Goal: Task Accomplishment & Management: Complete application form

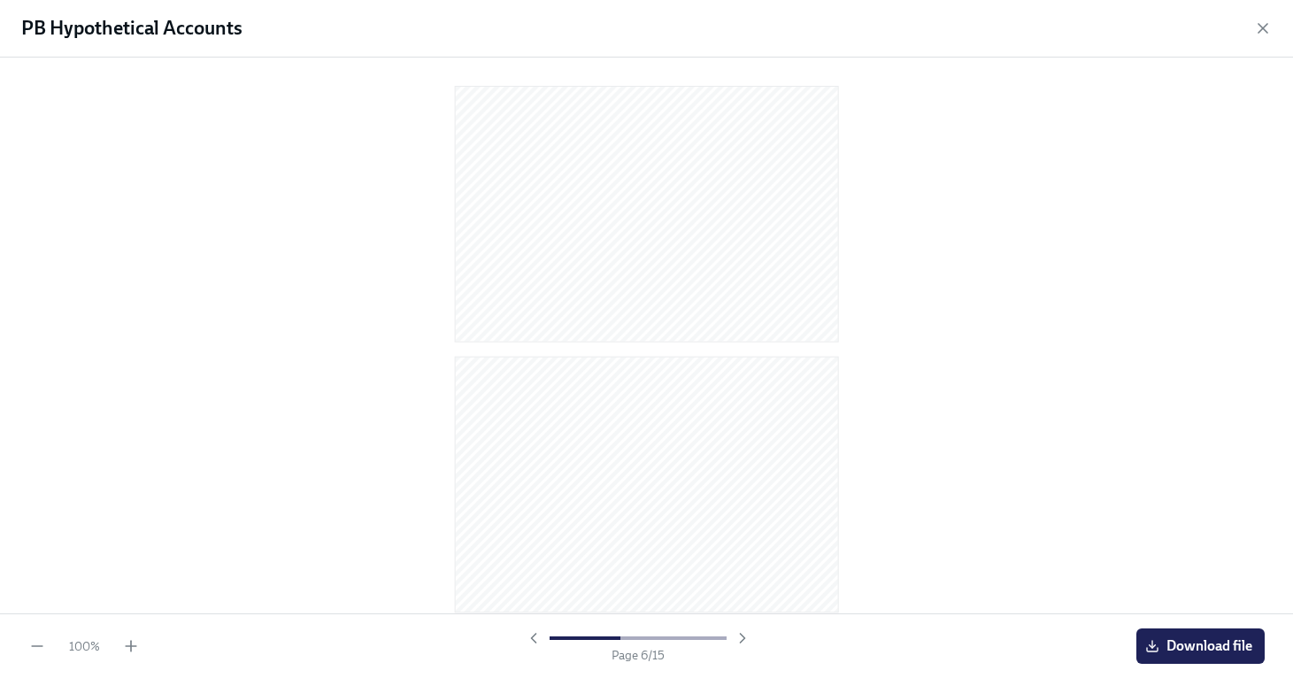
scroll to position [1125, 0]
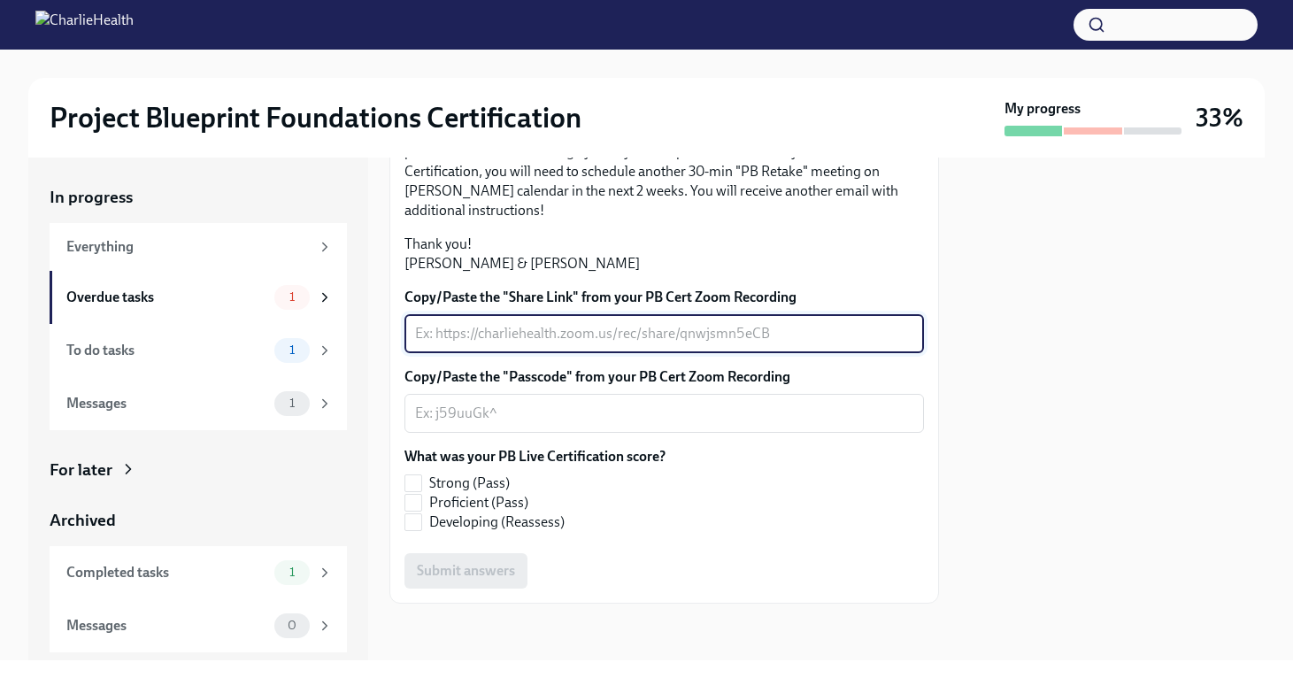
scroll to position [435, 0]
paste textarea "[URL][DOMAIN_NAME][DOMAIN_NAME]"
type textarea "[URL][DOMAIN_NAME][DOMAIN_NAME]"
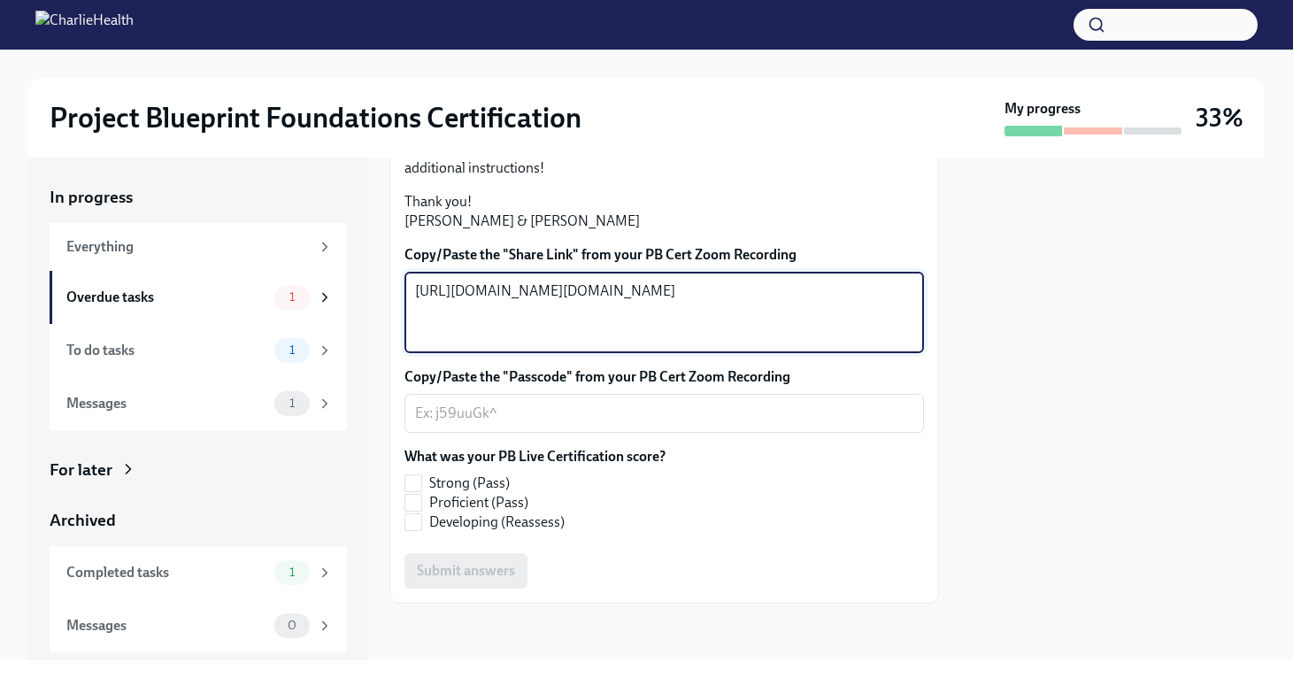
drag, startPoint x: 588, startPoint y: 413, endPoint x: 400, endPoint y: 381, distance: 191.1
click at [400, 381] on div "Hi [PERSON_NAME]! Thank you for completing your scheduled Project Blueprint Liv…" at bounding box center [663, 247] width 549 height 711
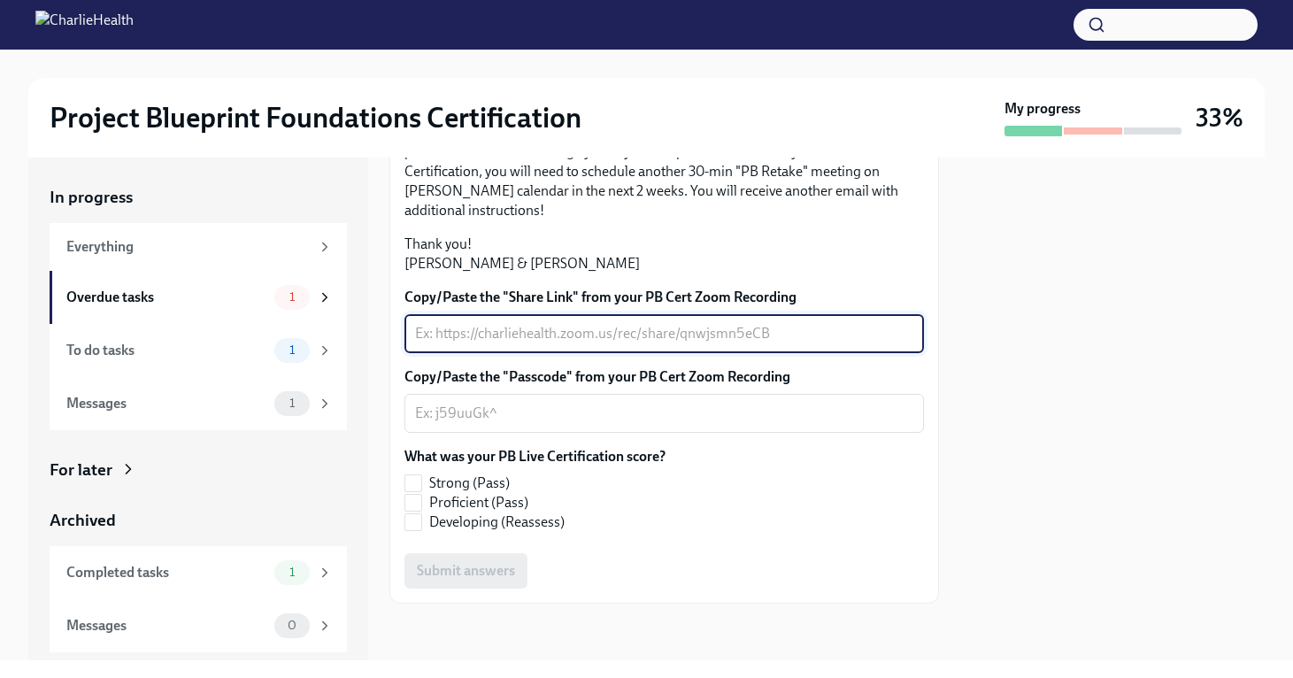
paste textarea "[URL][DOMAIN_NAME] Passcode: Y1BEQu1="
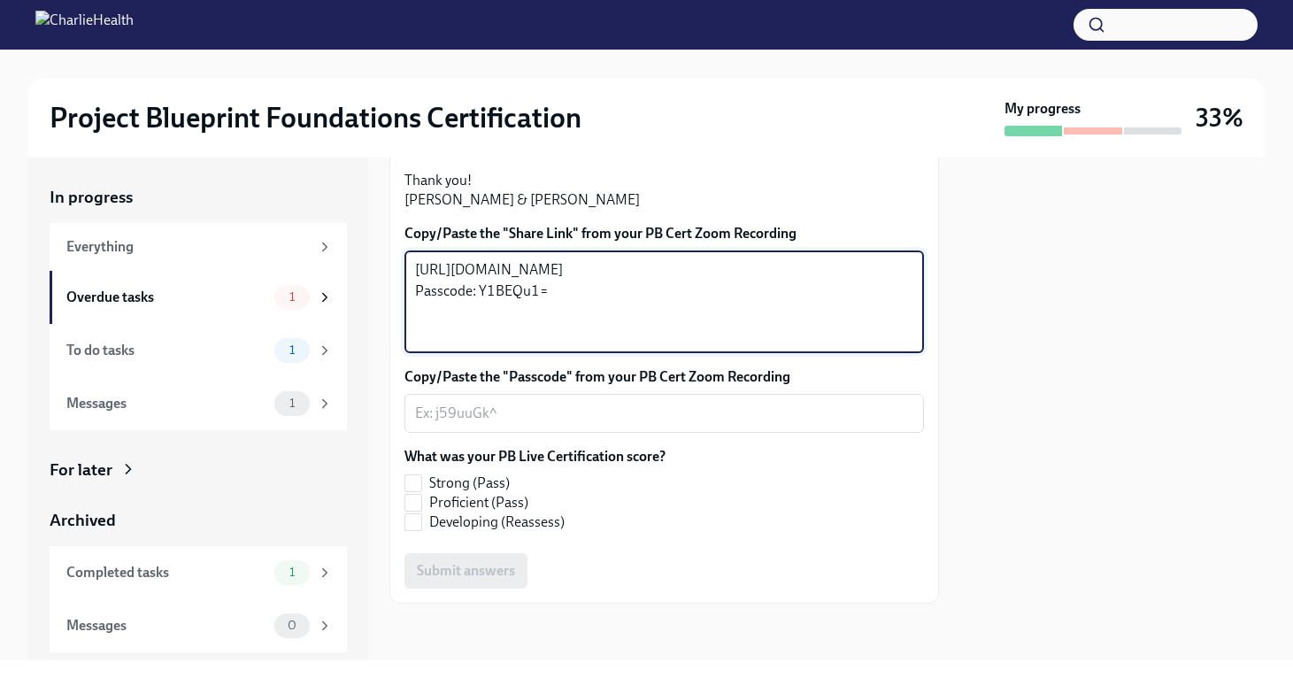
type textarea "[URL][DOMAIN_NAME] Passcode: Y1BEQu1="
drag, startPoint x: 583, startPoint y: 339, endPoint x: 387, endPoint y: 255, distance: 213.7
click at [387, 257] on div "In progress Everything Overdue tasks 1 To do tasks 1 Messages 1 For later Archi…" at bounding box center [646, 409] width 1236 height 503
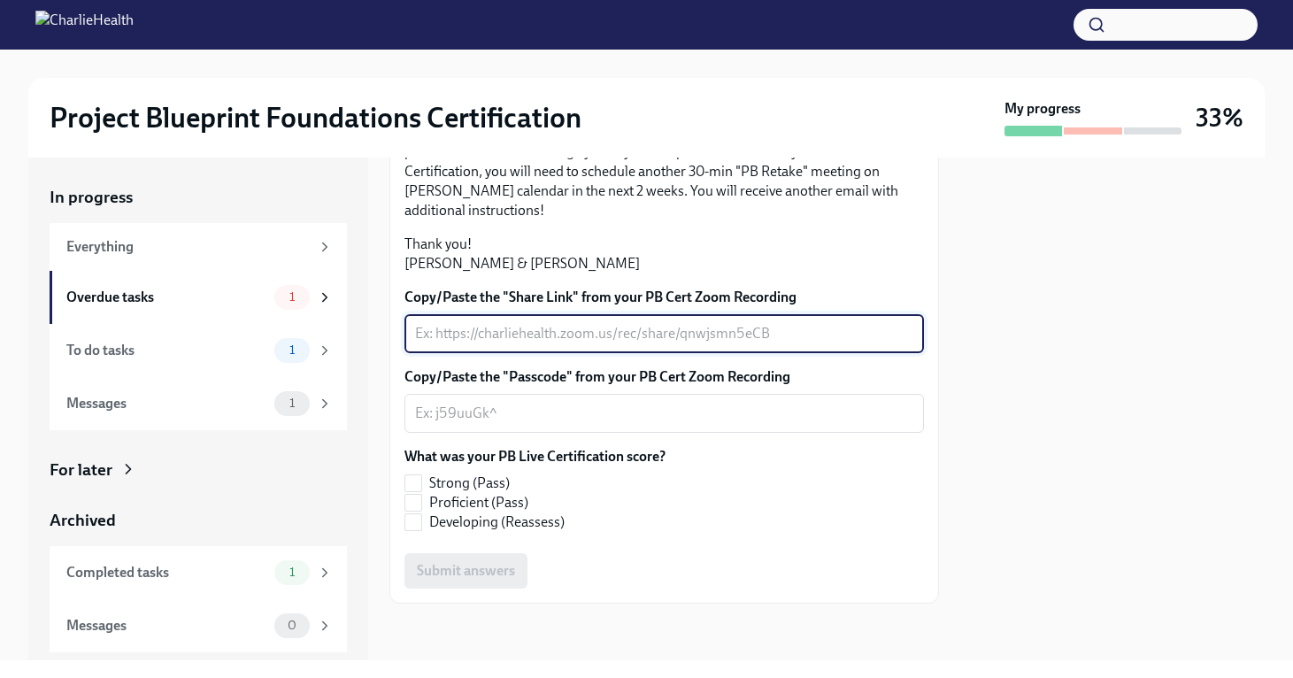
scroll to position [477, 0]
paste textarea "[URL][DOMAIN_NAME] Passcode: Y1BEQu1="
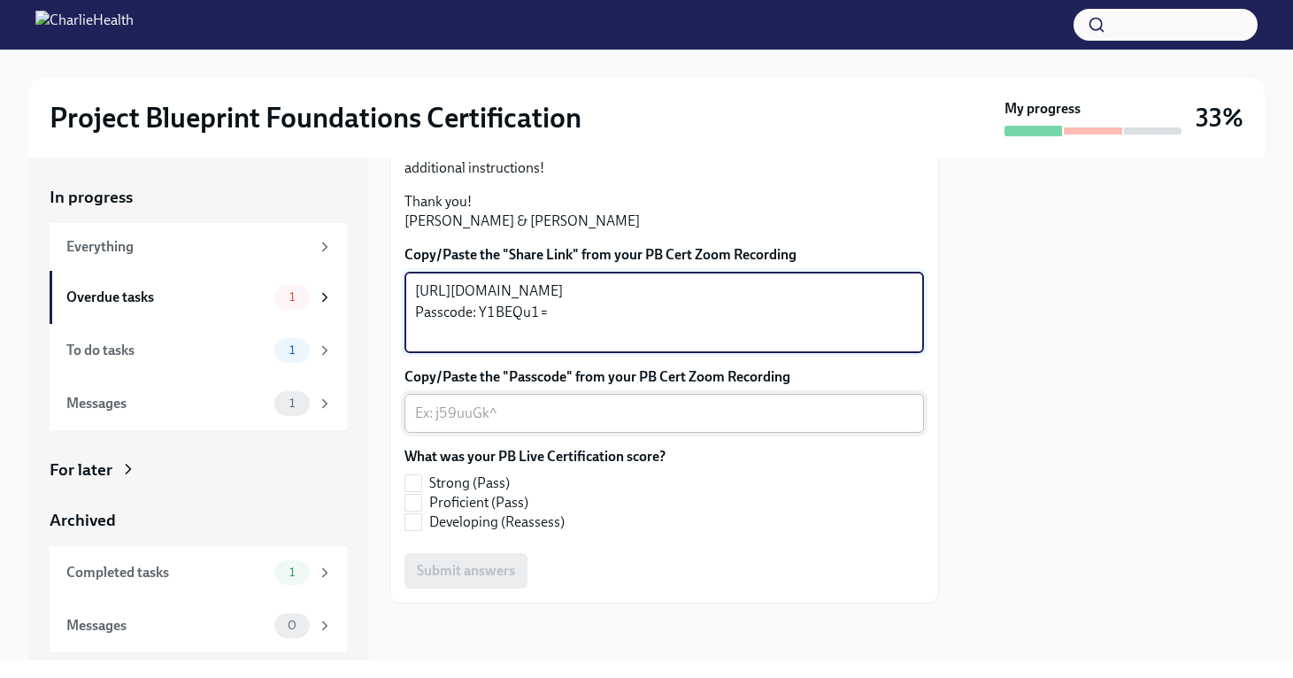
type textarea "[URL][DOMAIN_NAME] Passcode: Y1BEQu1="
click at [562, 411] on textarea "Copy/Paste the "Passcode" from your PB Cert Zoom Recording" at bounding box center [664, 413] width 498 height 21
click at [562, 410] on textarea "Copy/Paste the "Passcode" from your PB Cert Zoom Recording" at bounding box center [664, 413] width 498 height 21
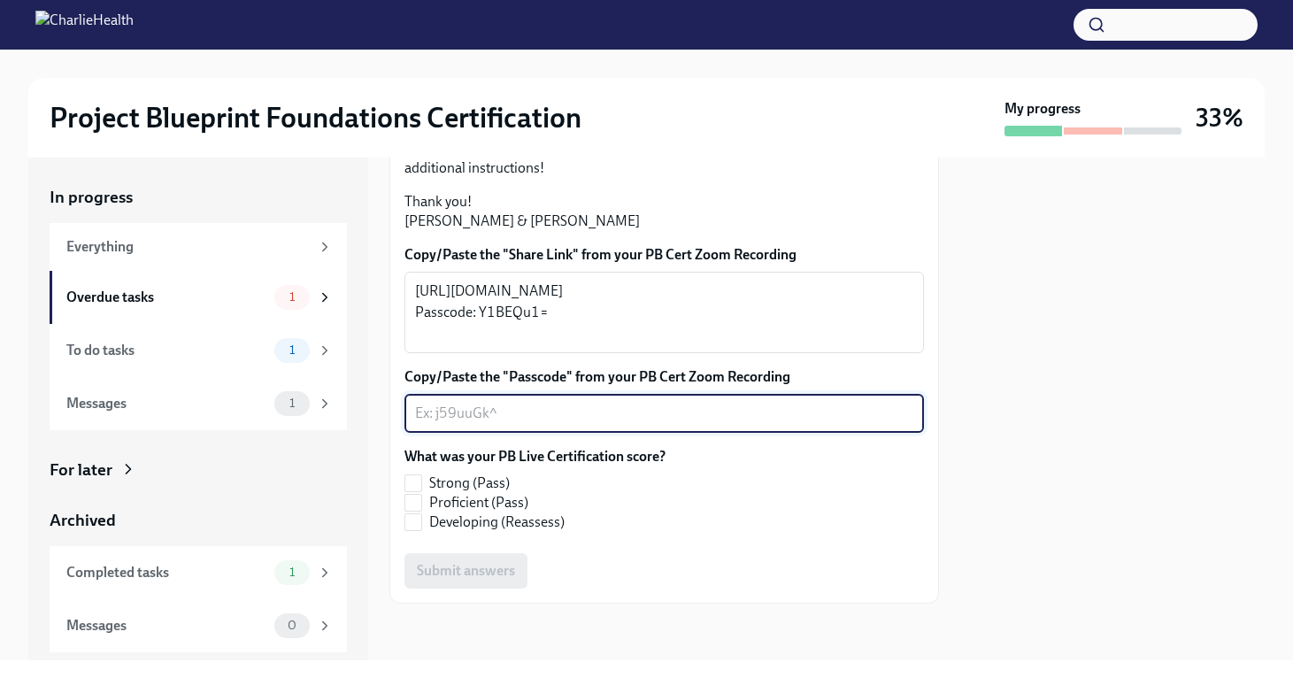
paste textarea "[URL][DOMAIN_NAME] Passcode: Y1BEQu1="
type textarea "[URL][DOMAIN_NAME] Passcode: Y1BEQu1="
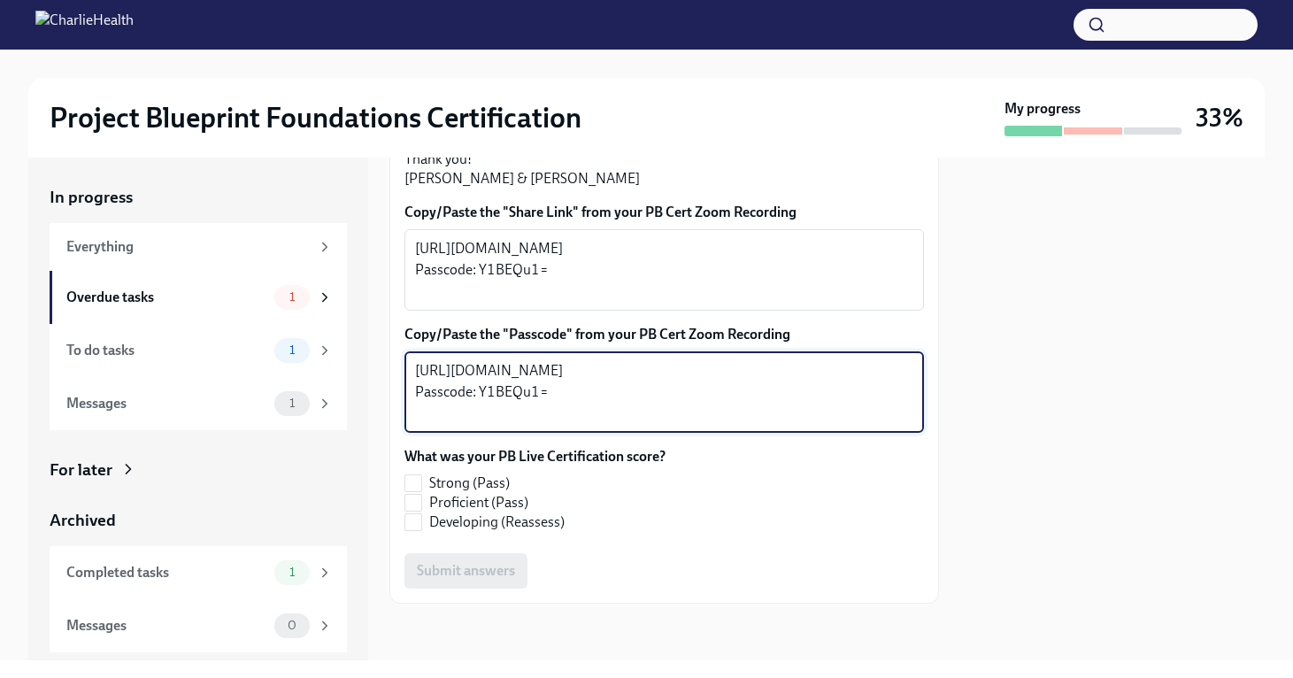
drag, startPoint x: 579, startPoint y: 453, endPoint x: 396, endPoint y: 388, distance: 193.7
click at [397, 394] on div "Hi [PERSON_NAME]! Thank you for completing your scheduled Project Blueprint Liv…" at bounding box center [663, 227] width 549 height 754
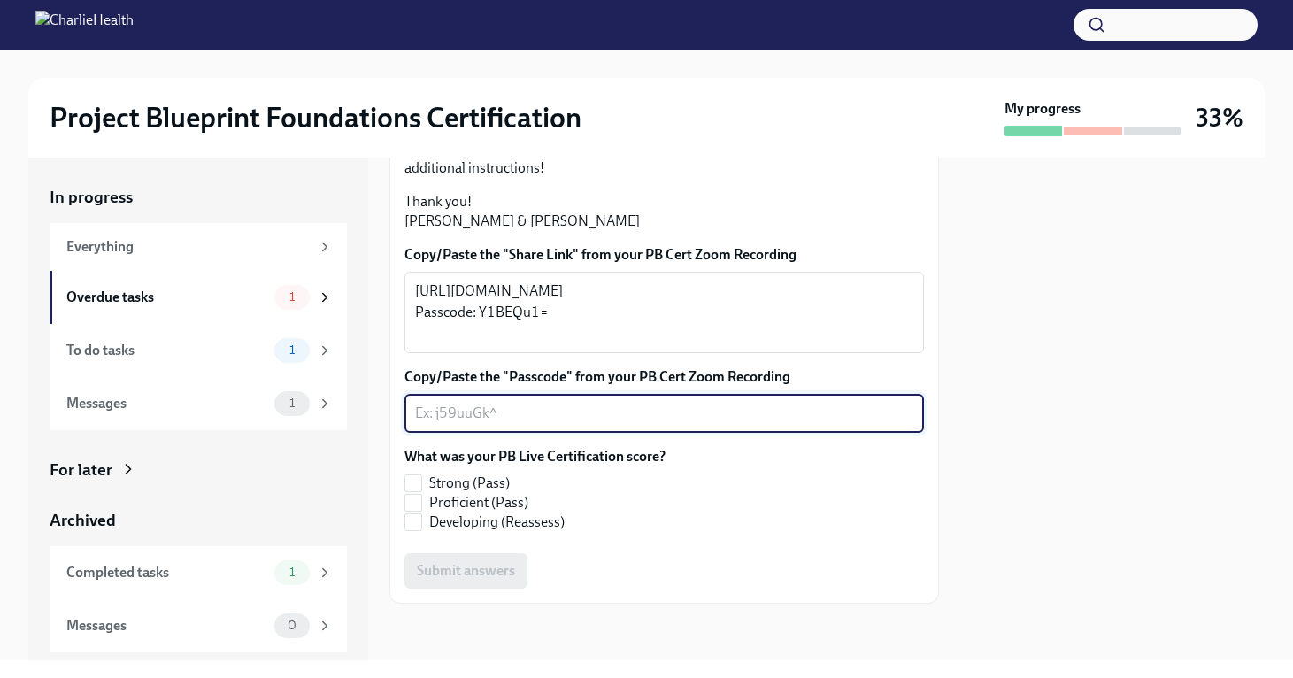
paste textarea "Y1BEQu1="
type textarea "Y1BEQu1="
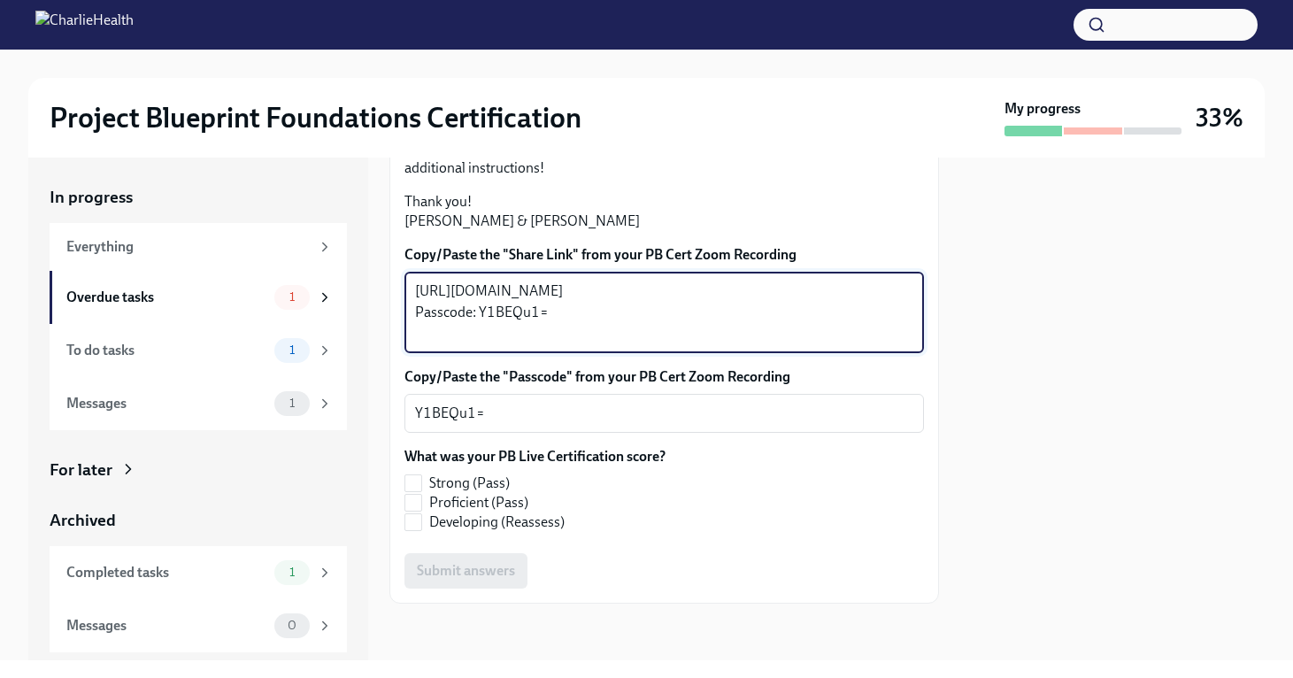
drag, startPoint x: 553, startPoint y: 338, endPoint x: 414, endPoint y: 340, distance: 138.9
click at [414, 340] on div "[URL][DOMAIN_NAME] Passcode: Y1BEQu1= x ​" at bounding box center [663, 312] width 519 height 81
type textarea "[URL][DOMAIN_NAME]"
click at [428, 482] on label "Strong (Pass)" at bounding box center [527, 482] width 247 height 19
click at [421, 482] on input "Strong (Pass)" at bounding box center [413, 483] width 16 height 16
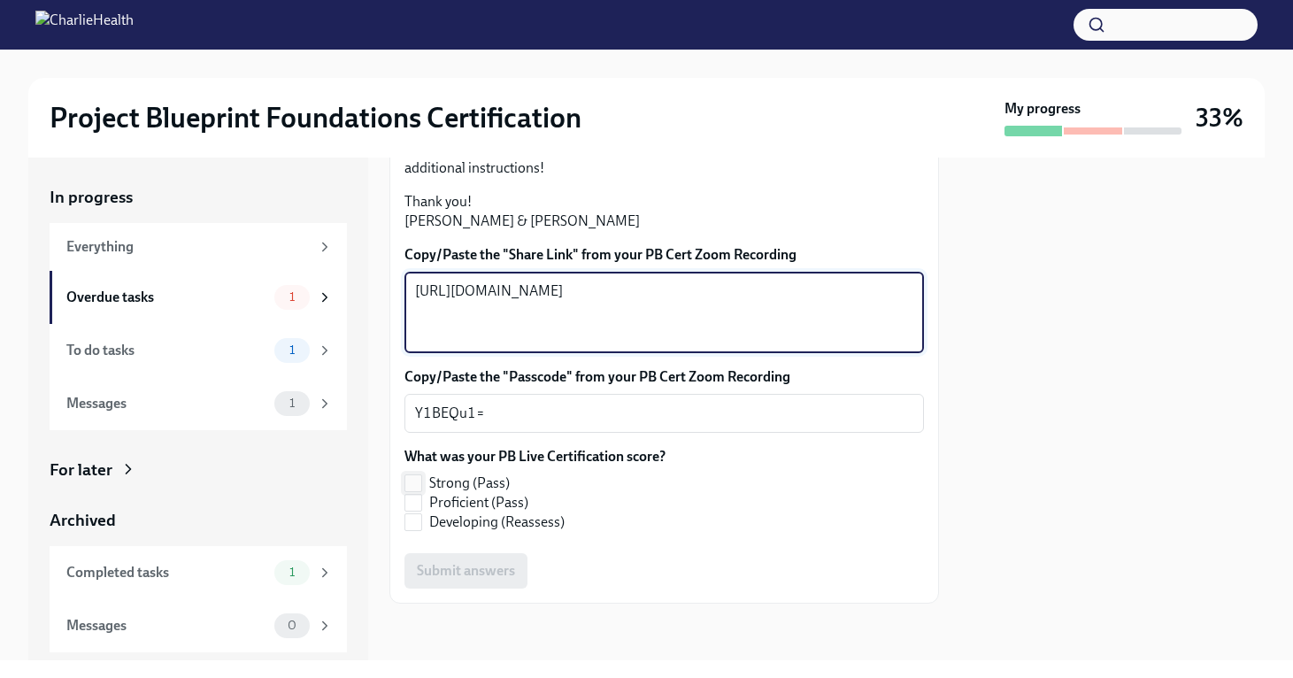
checkbox input "true"
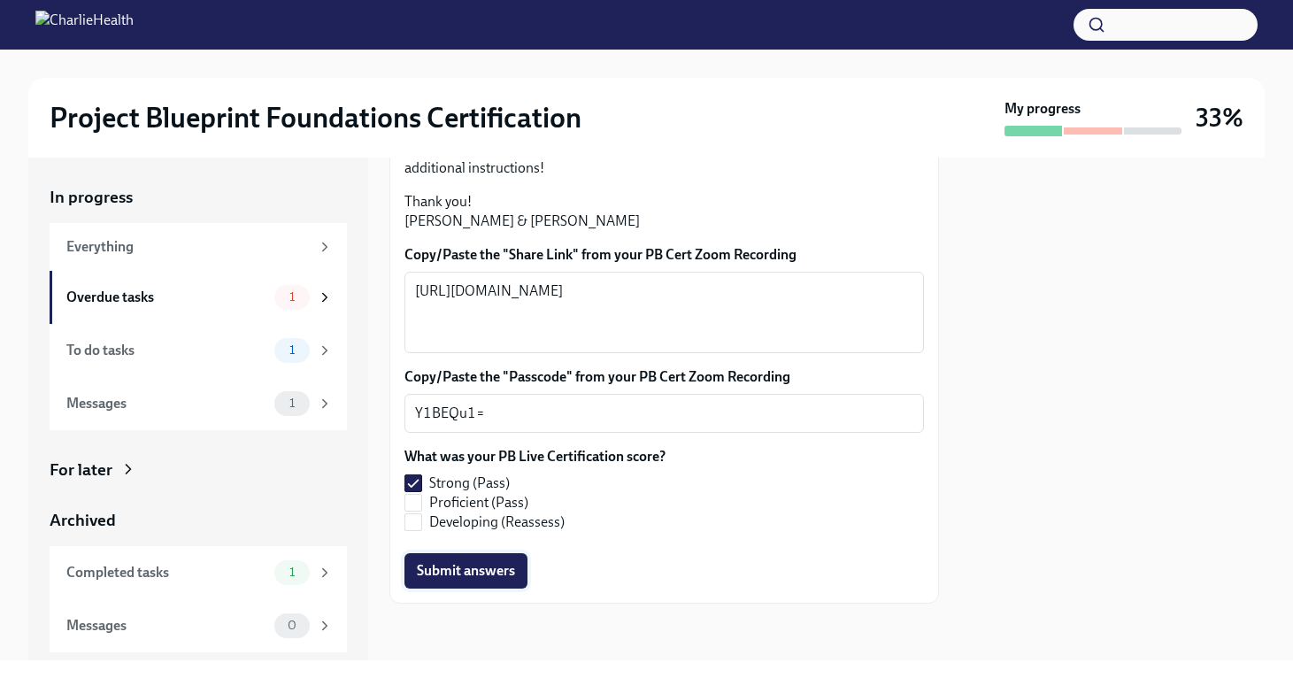
click at [491, 573] on span "Submit answers" at bounding box center [466, 571] width 98 height 18
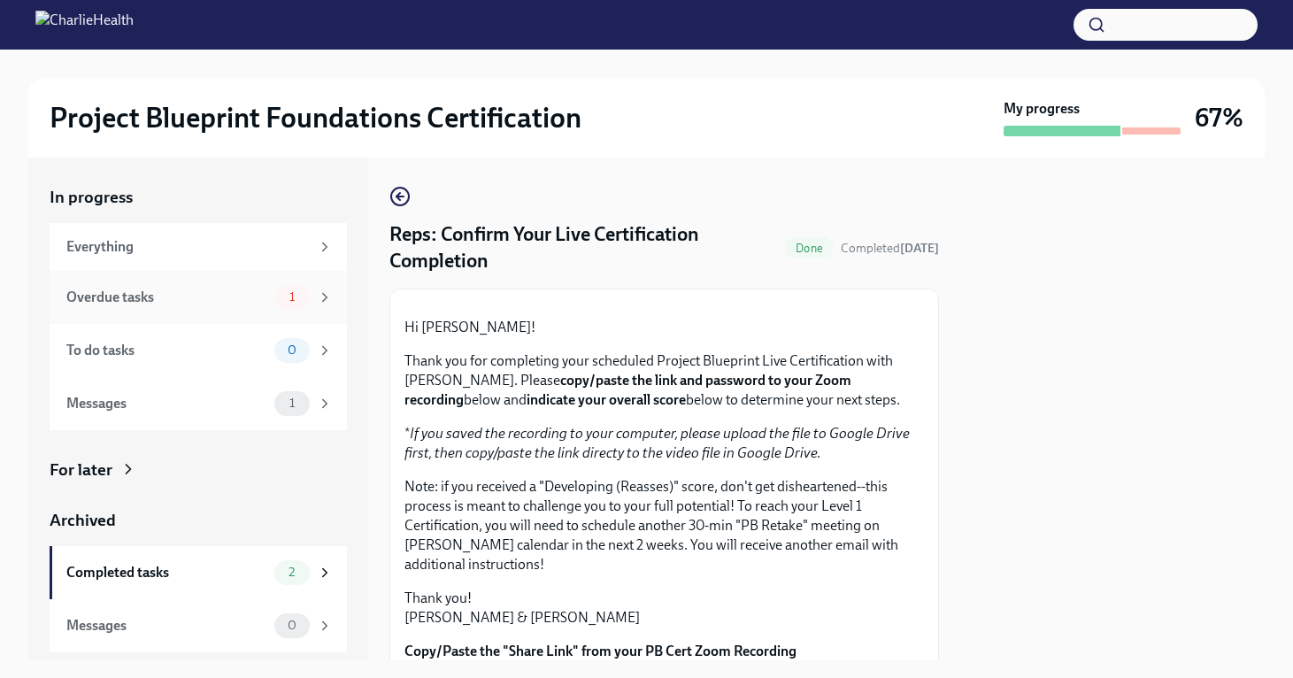
click at [206, 288] on div "Overdue tasks" at bounding box center [166, 297] width 201 height 19
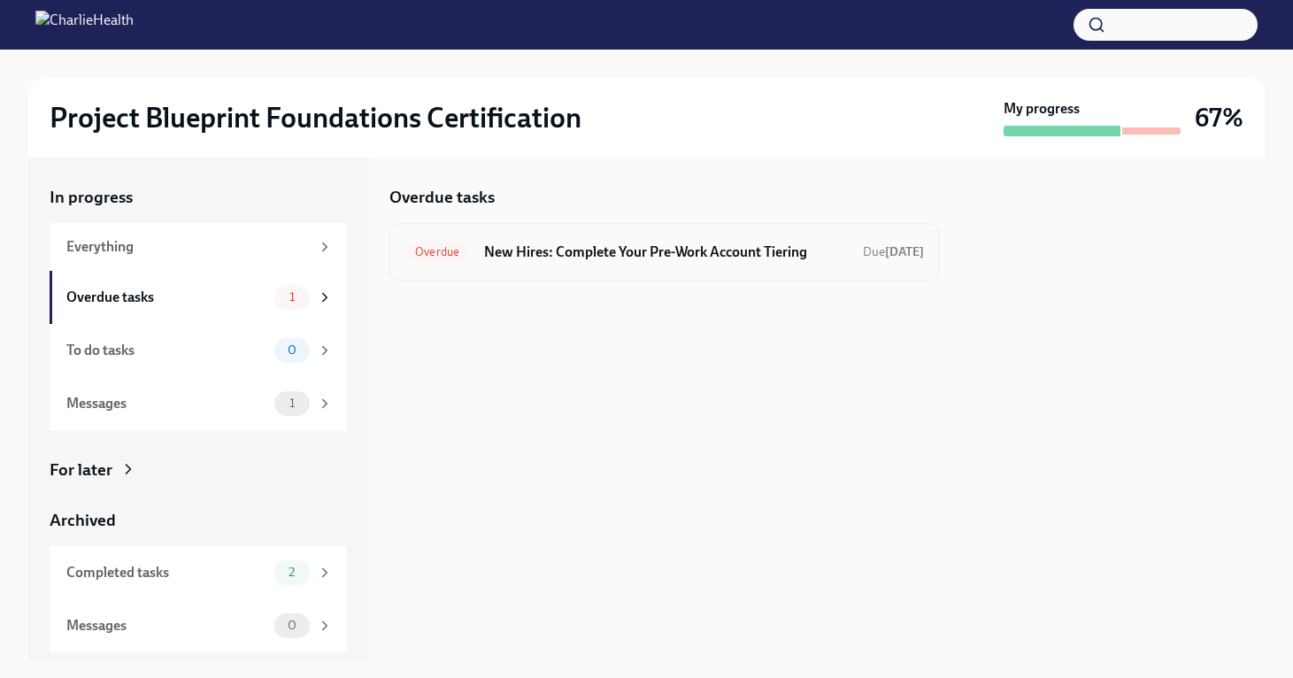
click at [690, 269] on div "Overdue New Hires: Complete Your Pre-Work Account Tiering Due [DATE]" at bounding box center [663, 252] width 549 height 58
click at [695, 260] on h6 "New Hires: Complete Your Pre-Work Account Tiering" at bounding box center [666, 251] width 365 height 19
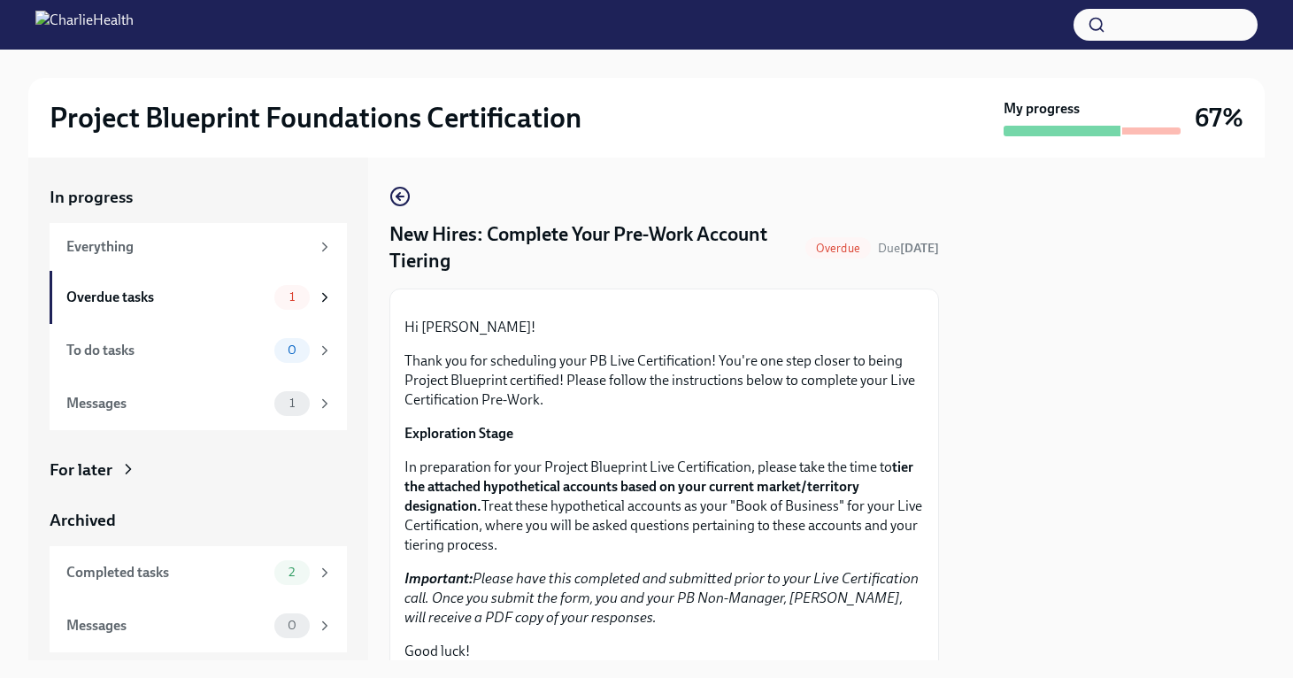
click at [806, 246] on span "Overdue" at bounding box center [837, 248] width 65 height 13
click at [387, 193] on div "In progress Everything Overdue tasks 1 To do tasks 0 Messages 1 For later Archi…" at bounding box center [646, 409] width 1236 height 503
click at [400, 196] on icon "button" at bounding box center [399, 196] width 21 height 21
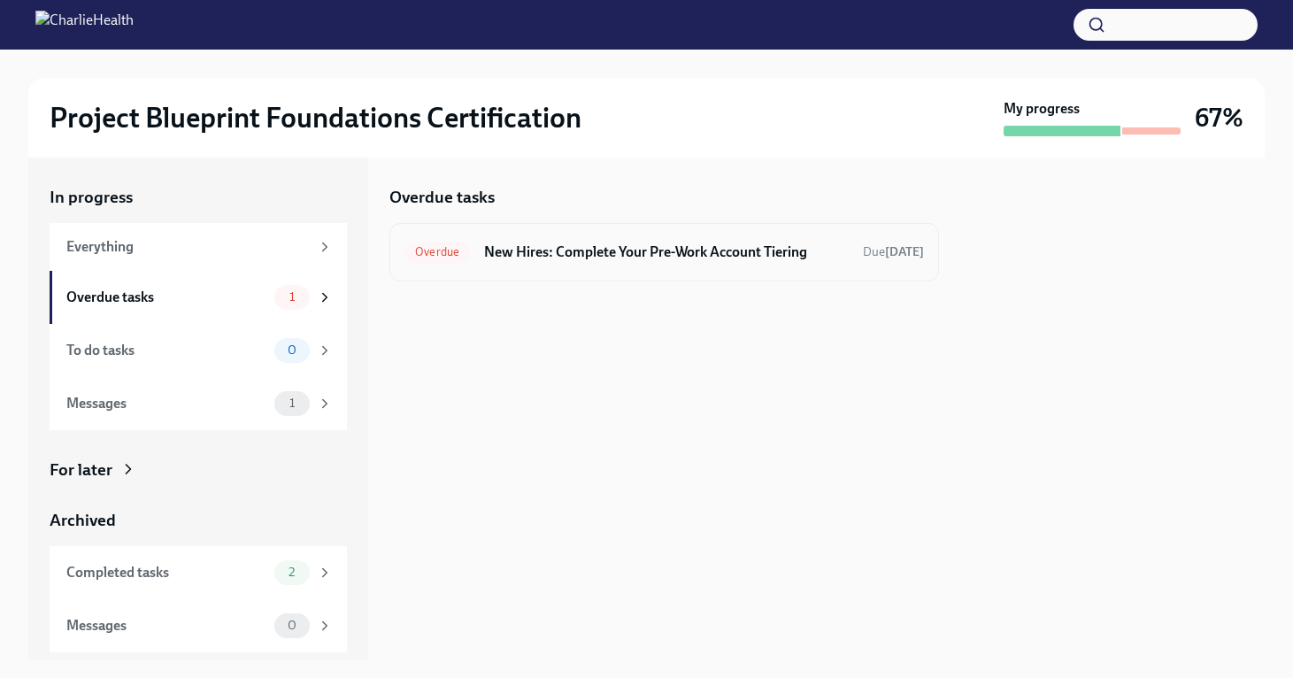
click at [601, 237] on div "Overdue New Hires: Complete Your Pre-Work Account Tiering Due [DATE]" at bounding box center [663, 252] width 549 height 58
click at [586, 255] on h6 "New Hires: Complete Your Pre-Work Account Tiering" at bounding box center [666, 251] width 365 height 19
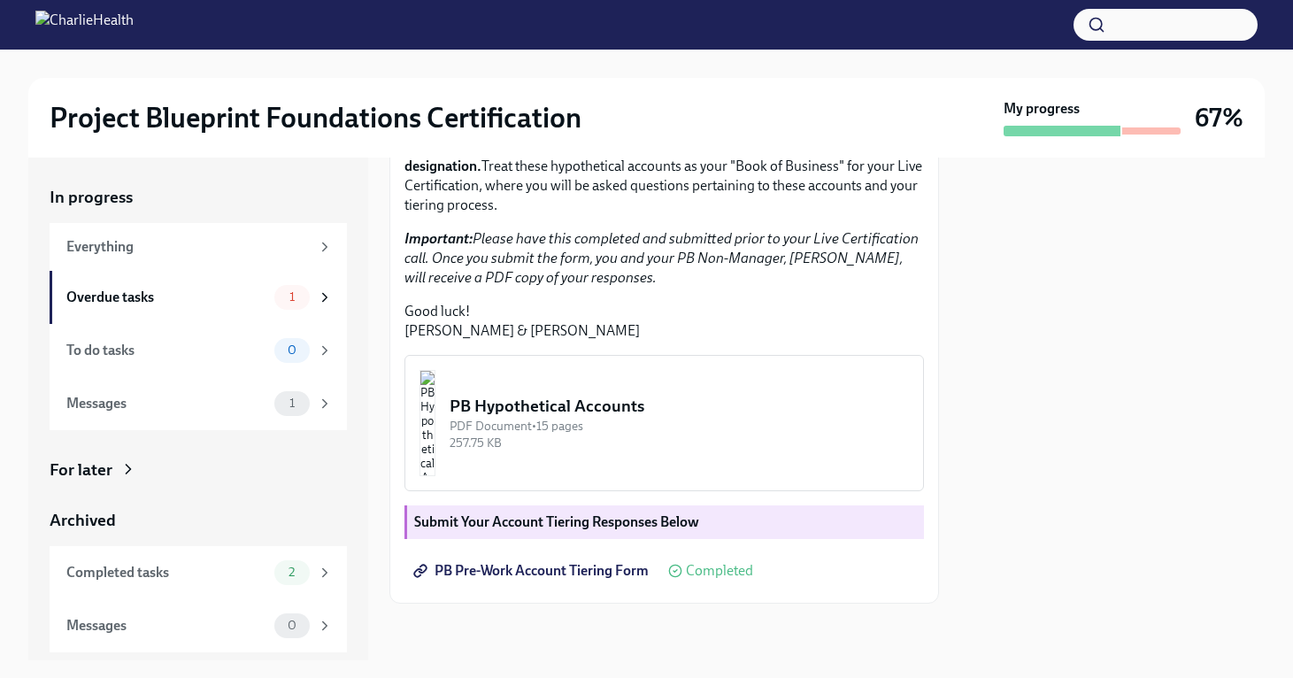
scroll to position [463, 0]
click at [226, 577] on div "Completed tasks" at bounding box center [166, 572] width 201 height 19
